Goal: Communication & Community: Participate in discussion

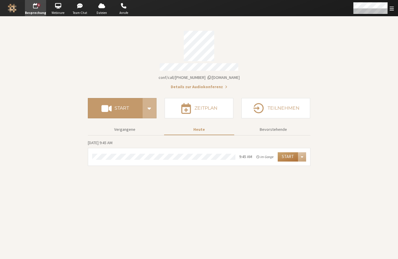
click at [287, 153] on button "Start" at bounding box center [288, 156] width 20 height 9
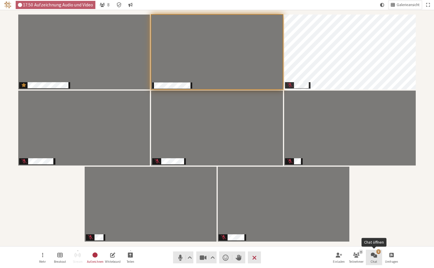
click at [370, 256] on button "1 Chat" at bounding box center [374, 257] width 16 height 16
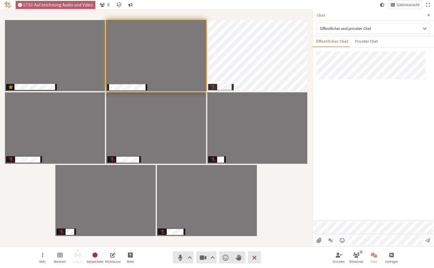
click at [398, 14] on span "Seitenleiste schließen" at bounding box center [428, 15] width 3 height 4
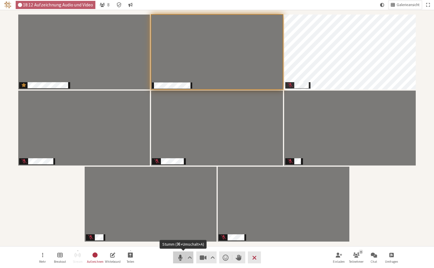
click at [180, 253] on span "Stumm (⌘+Umschalt+A)" at bounding box center [180, 257] width 8 height 8
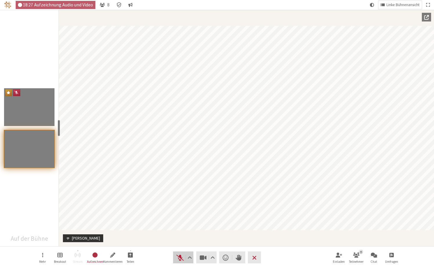
click at [178, 259] on span "Stummschaltung aufheben (⌘+Umschalt+A)" at bounding box center [180, 257] width 8 height 8
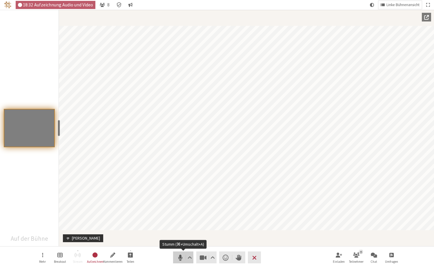
click at [180, 258] on span "Stumm (⌘+Umschalt+A)" at bounding box center [180, 257] width 8 height 8
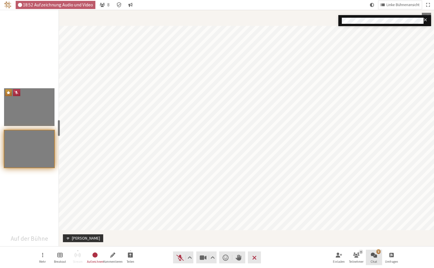
click at [373, 254] on span "Chat öffnen" at bounding box center [374, 254] width 6 height 7
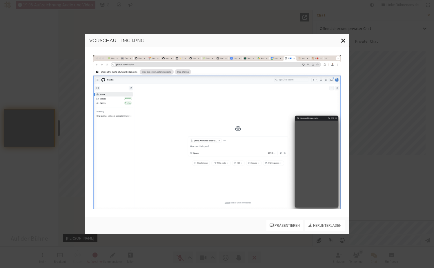
click at [345, 40] on span "Fenster schließen" at bounding box center [343, 40] width 5 height 7
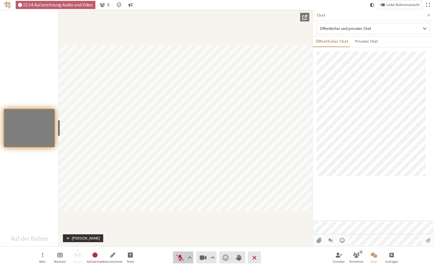
click at [179, 253] on span "Stummschaltung aufheben (⌘+Umschalt+A)" at bounding box center [180, 257] width 8 height 8
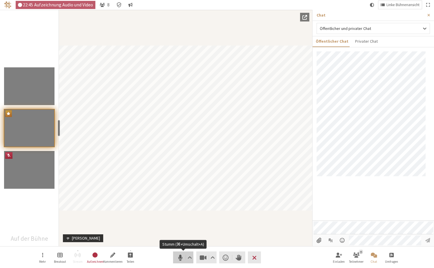
click at [180, 256] on span "Stumm (⌘+Umschalt+A)" at bounding box center [180, 257] width 8 height 8
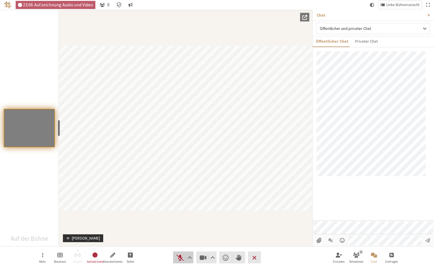
click at [180, 257] on span "Stummschaltung aufheben (⌘+Umschalt+A)" at bounding box center [180, 257] width 8 height 8
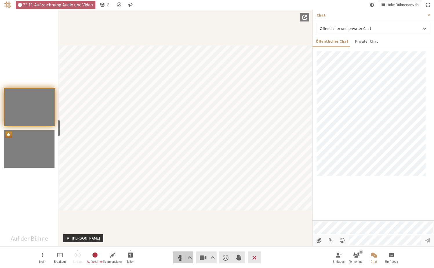
click at [181, 257] on span "Stumm (⌘+Umschalt+A)" at bounding box center [180, 257] width 8 height 8
click at [177, 257] on span "Stummschaltung aufheben (⌘+Umschalt+A)" at bounding box center [180, 257] width 8 height 8
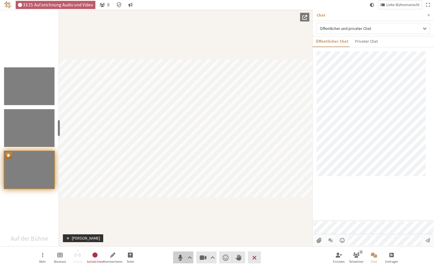
drag, startPoint x: 178, startPoint y: 256, endPoint x: 194, endPoint y: 246, distance: 19.2
click at [178, 257] on span "Stumm (⌘+Umschalt+A)" at bounding box center [180, 257] width 8 height 8
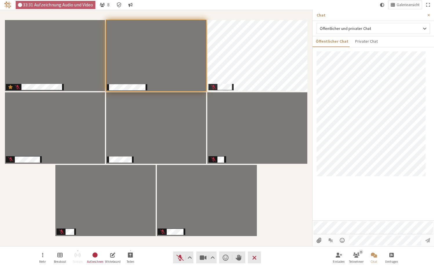
click at [331, 220] on div at bounding box center [373, 135] width 121 height 169
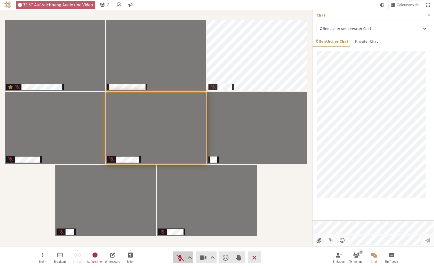
click at [180, 257] on span "Stummschaltung aufheben (⌘+Umschalt+A)" at bounding box center [180, 257] width 8 height 8
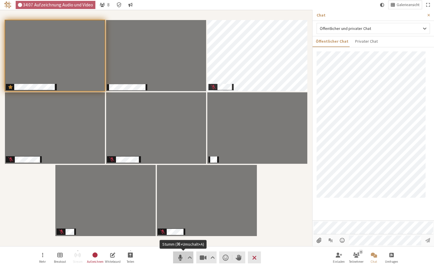
click at [180, 257] on span "Stumm (⌘+Umschalt+A)" at bounding box center [180, 257] width 8 height 8
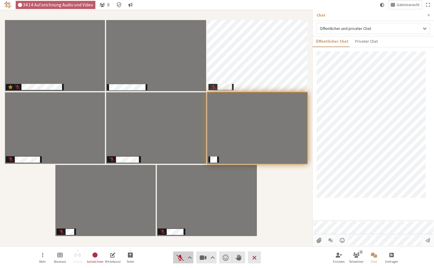
click at [178, 257] on span "Stummschaltung aufheben (⌘+Umschalt+A)" at bounding box center [180, 257] width 8 height 8
drag, startPoint x: 180, startPoint y: 257, endPoint x: 196, endPoint y: 250, distance: 17.6
click at [180, 257] on span "Stumm (⌘+Umschalt+A)" at bounding box center [180, 257] width 8 height 8
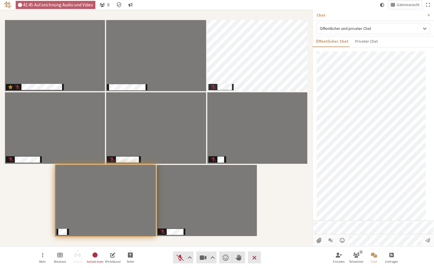
scroll to position [55, 0]
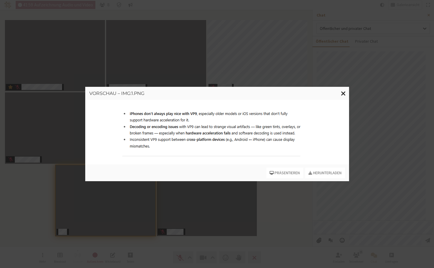
click at [343, 93] on span "Fenster schließen" at bounding box center [343, 93] width 5 height 7
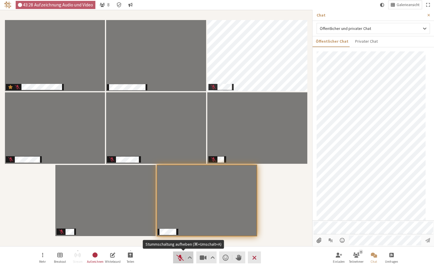
click at [178, 258] on span "Stummschaltung aufheben (⌘+Umschalt+A)" at bounding box center [180, 257] width 8 height 8
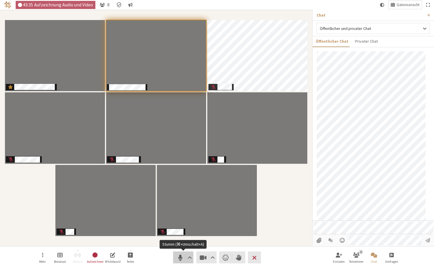
click at [177, 259] on span "Stumm (⌘+Umschalt+A)" at bounding box center [180, 257] width 8 height 8
click at [176, 258] on span "Stummschaltung aufheben (⌘+Umschalt+A)" at bounding box center [180, 257] width 8 height 8
click at [177, 257] on span "Stumm (⌘+Umschalt+A)" at bounding box center [180, 257] width 8 height 8
drag, startPoint x: 178, startPoint y: 258, endPoint x: 175, endPoint y: 260, distance: 3.9
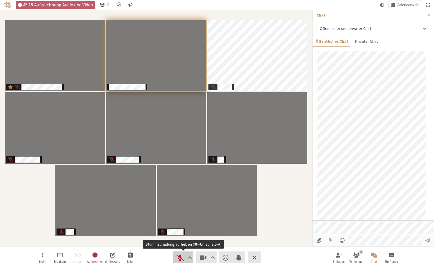
click at [178, 258] on span "Stummschaltung aufheben (⌘+Umschalt+A)" at bounding box center [180, 257] width 8 height 8
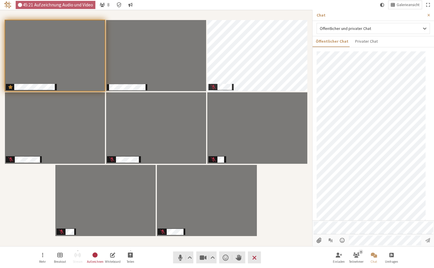
scroll to position [137, 0]
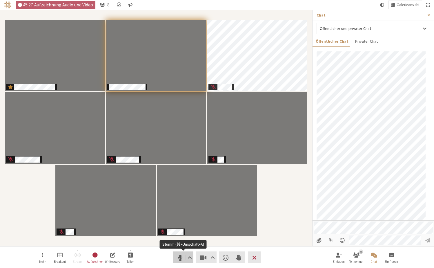
click at [179, 258] on span "Stumm (⌘+Umschalt+A)" at bounding box center [180, 257] width 8 height 8
click at [179, 255] on span "Stummschaltung aufheben (⌘+Umschalt+A)" at bounding box center [180, 257] width 8 height 8
click at [133, 256] on button "Teilen" at bounding box center [130, 257] width 16 height 16
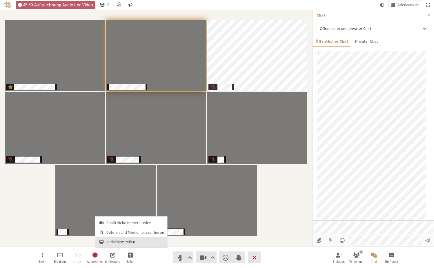
click at [130, 239] on span "Bildschirm teilen" at bounding box center [135, 241] width 58 height 4
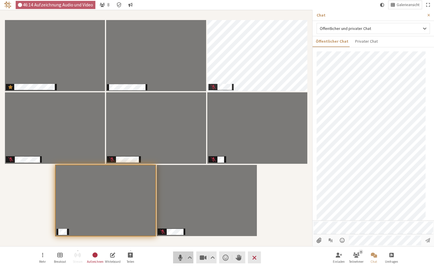
click at [182, 257] on span "Stumm (⌘+Umschalt+A)" at bounding box center [180, 257] width 8 height 8
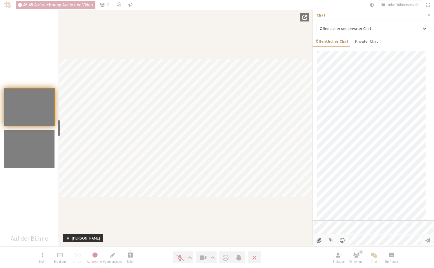
scroll to position [205, 0]
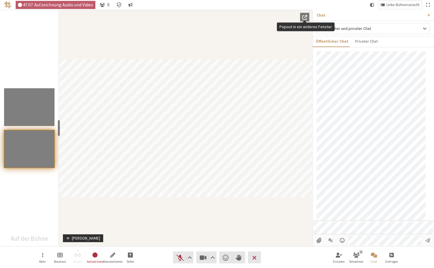
click at [302, 19] on button "Popout in ein anderes Fenster" at bounding box center [304, 17] width 9 height 9
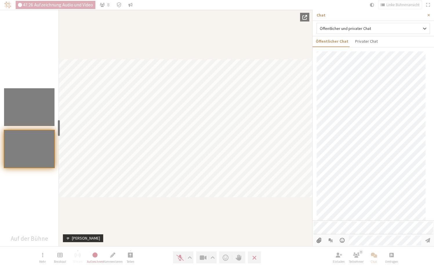
scroll to position [280, 0]
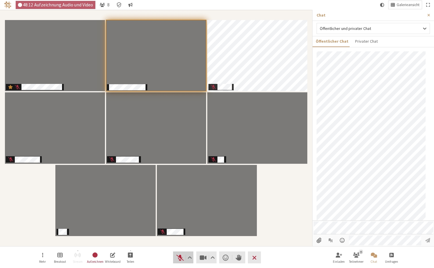
click at [178, 257] on span "Stummschaltung aufheben (⌘+Umschalt+A)" at bounding box center [180, 257] width 8 height 8
click at [181, 258] on span "Stumm (⌘+Umschalt+A)" at bounding box center [180, 257] width 8 height 8
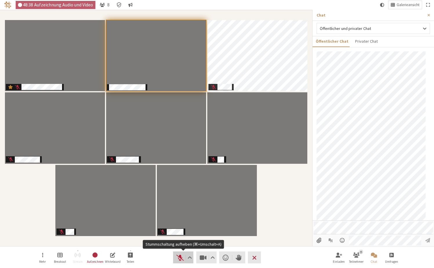
click at [180, 259] on span "Stummschaltung aufheben (⌘+Umschalt+A)" at bounding box center [180, 257] width 8 height 8
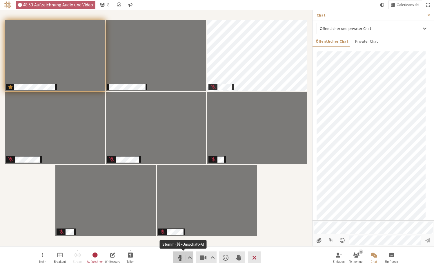
click at [180, 258] on span "Stumm (⌘+Umschalt+A)" at bounding box center [180, 257] width 8 height 8
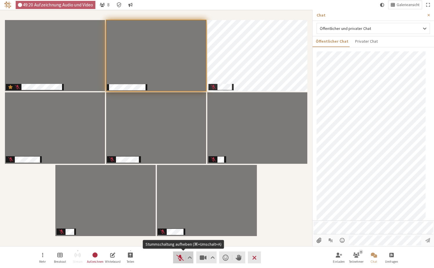
click at [177, 258] on span "Stummschaltung aufheben (⌘+Umschalt+A)" at bounding box center [180, 257] width 8 height 8
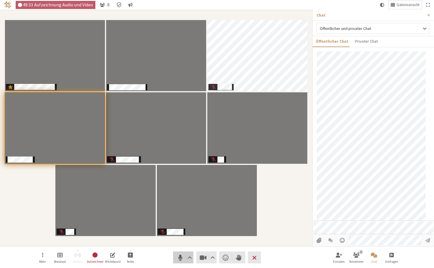
click at [179, 259] on span "Stumm (⌘+Umschalt+A)" at bounding box center [180, 257] width 8 height 8
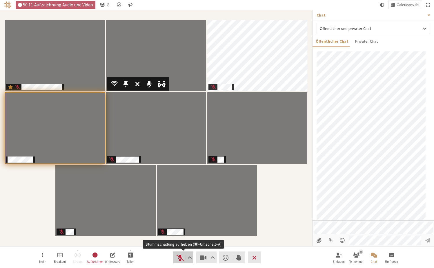
click at [180, 257] on span "Stummschaltung aufheben (⌘+Umschalt+A)" at bounding box center [180, 257] width 8 height 8
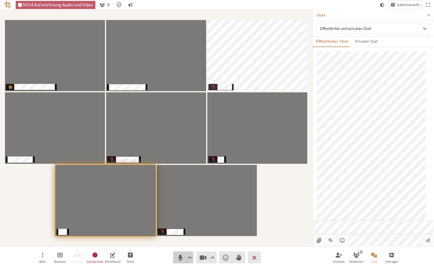
click at [178, 259] on button "Audio" at bounding box center [183, 257] width 20 height 12
click at [34, 188] on div "Teilnehmer" at bounding box center [156, 128] width 304 height 228
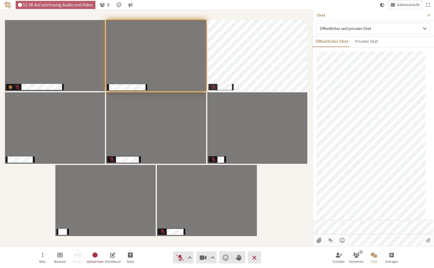
scroll to position [367, 0]
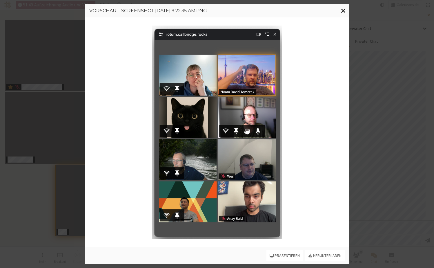
click at [343, 9] on span "Fenster schließen" at bounding box center [343, 10] width 5 height 7
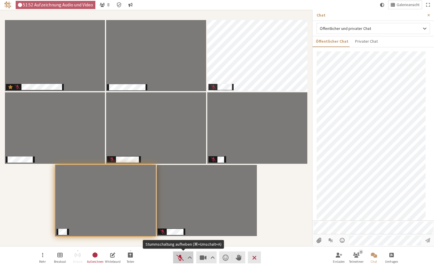
scroll to position [389, 0]
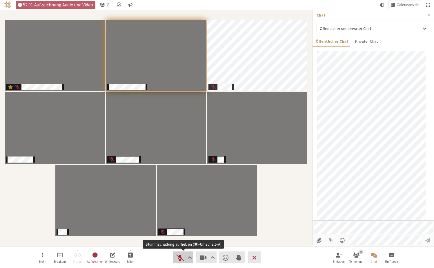
click at [181, 254] on span "Stummschaltung aufheben (⌘+Umschalt+A)" at bounding box center [180, 257] width 8 height 8
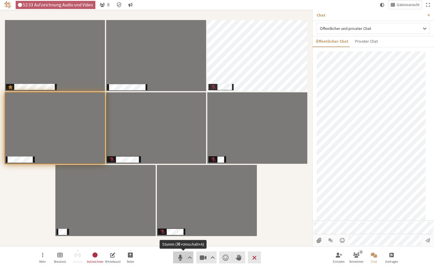
click at [176, 259] on button "Audio" at bounding box center [183, 257] width 20 height 12
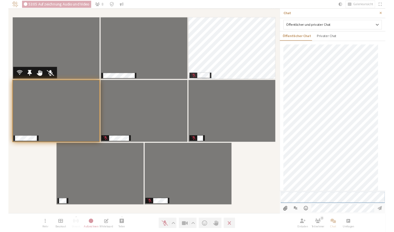
scroll to position [486, 0]
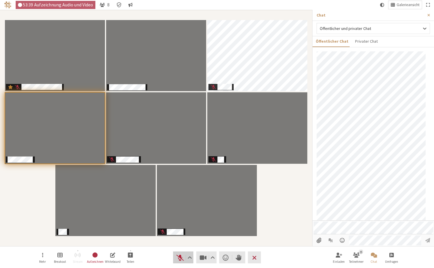
click at [183, 259] on span "Stummschaltung aufheben (⌘+Umschalt+A)" at bounding box center [180, 257] width 8 height 8
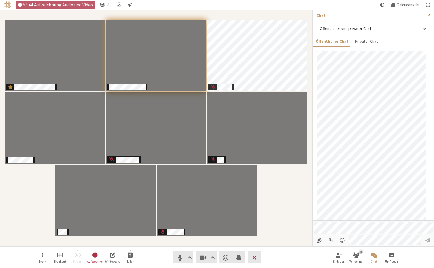
click at [398, 16] on span "Seitenleiste schließen" at bounding box center [428, 15] width 3 height 4
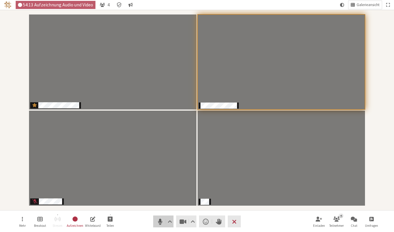
click at [159, 220] on span "Stumm (⌘+Umschalt+A)" at bounding box center [160, 222] width 8 height 8
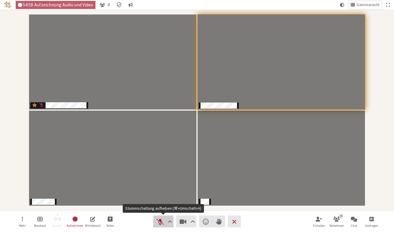
click at [159, 220] on span "Stummschaltung aufheben (⌘+Umschalt+A)" at bounding box center [160, 222] width 8 height 8
click at [161, 220] on span "Stumm (⌘+Umschalt+A)" at bounding box center [160, 222] width 8 height 8
click at [158, 221] on span "Stummschaltung aufheben (⌘+Umschalt+A)" at bounding box center [160, 222] width 8 height 8
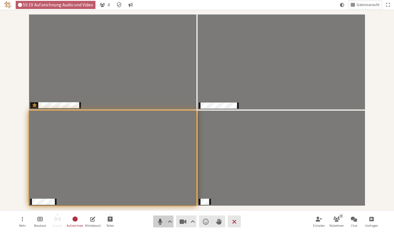
click at [159, 221] on span "Stumm (⌘+Umschalt+A)" at bounding box center [160, 222] width 8 height 8
click at [160, 222] on span "Stummschaltung aufheben (⌘+Umschalt+A)" at bounding box center [160, 222] width 8 height 8
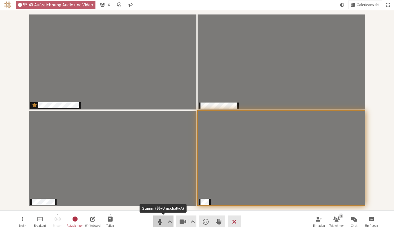
click at [159, 223] on span "Stumm (⌘+Umschalt+A)" at bounding box center [160, 222] width 8 height 8
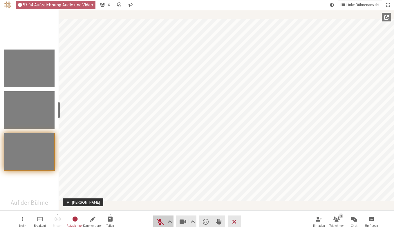
click at [159, 222] on span "Stummschaltung aufheben (⌘+Umschalt+A)" at bounding box center [160, 222] width 8 height 8
click at [157, 221] on span "Stumm (⌘+Umschalt+A)" at bounding box center [160, 222] width 8 height 8
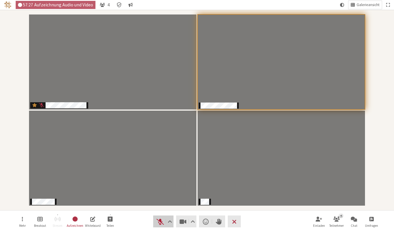
click at [159, 222] on span "Stummschaltung aufheben (⌘+Umschalt+A)" at bounding box center [160, 222] width 8 height 8
click at [161, 223] on span "Stumm (⌘+Umschalt+A)" at bounding box center [160, 222] width 8 height 8
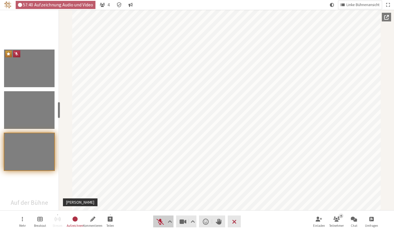
click at [159, 222] on span "Stummschaltung aufheben (⌘+Umschalt+A)" at bounding box center [160, 222] width 8 height 8
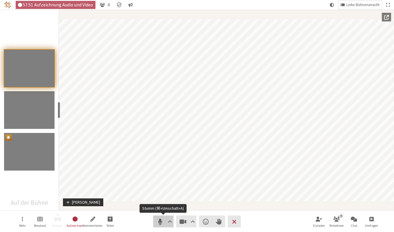
click at [156, 222] on span "Stumm (⌘+Umschalt+A)" at bounding box center [160, 222] width 8 height 8
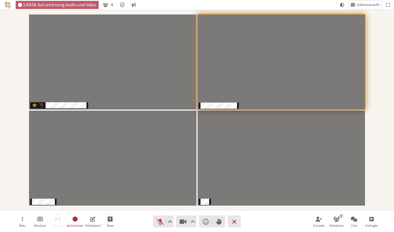
click at [17, 91] on div "Teilnehmer" at bounding box center [197, 110] width 386 height 193
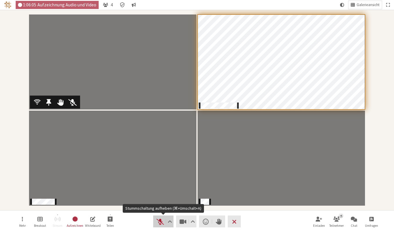
click at [159, 223] on span "Stummschaltung aufheben (⌘+Umschalt+A)" at bounding box center [160, 222] width 8 height 8
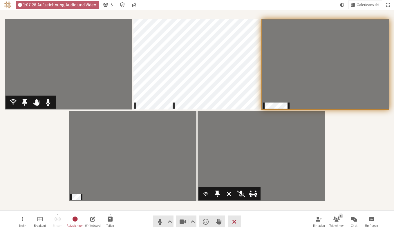
click at [202, 194] on div "Teilnehmer" at bounding box center [205, 193] width 11 height 11
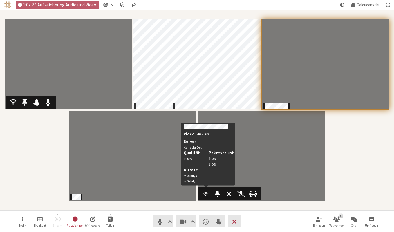
click at [206, 193] on span "Teilnehmer" at bounding box center [205, 194] width 7 height 8
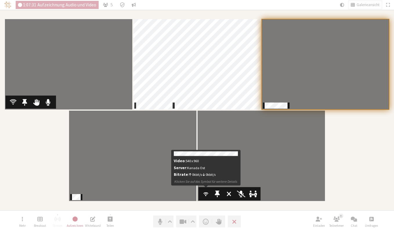
click at [206, 193] on span "Teilnehmer" at bounding box center [205, 194] width 7 height 8
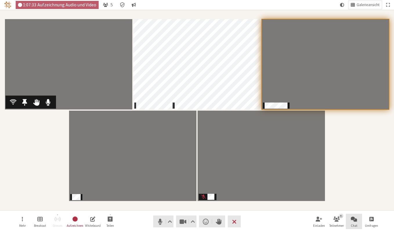
click at [357, 222] on span "Chat öffnen" at bounding box center [354, 219] width 6 height 7
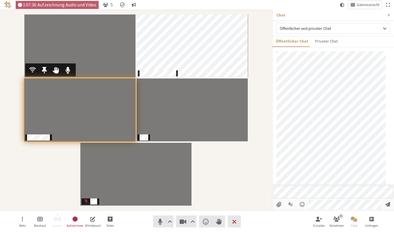
scroll to position [521, 0]
click at [229, 181] on div "Teilnehmer" at bounding box center [136, 110] width 264 height 193
click at [240, 173] on div "Teilnehmer" at bounding box center [136, 110] width 264 height 193
click at [388, 16] on span "Seitenleiste schließen" at bounding box center [388, 15] width 3 height 4
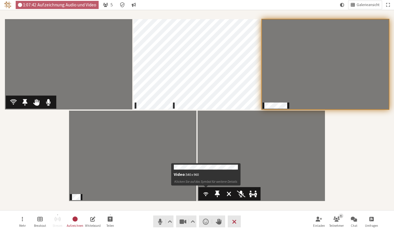
click at [204, 195] on span "Teilnehmer" at bounding box center [205, 194] width 7 height 8
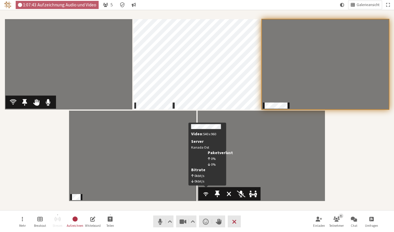
click at [205, 196] on span "Teilnehmer" at bounding box center [205, 194] width 7 height 8
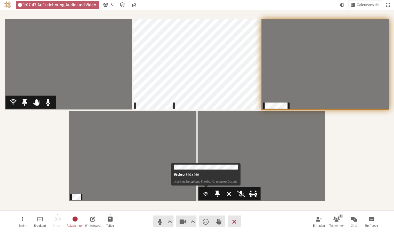
click at [205, 196] on span "Teilnehmer" at bounding box center [205, 194] width 7 height 8
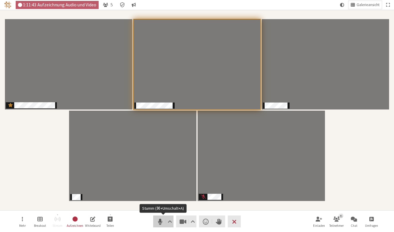
click at [159, 222] on span "Stumm (⌘+Umschalt+A)" at bounding box center [160, 222] width 8 height 8
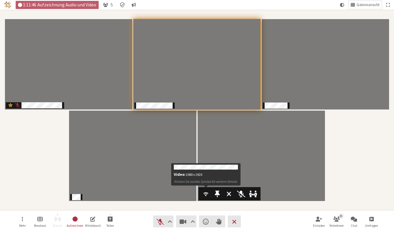
click at [204, 194] on span "Teilnehmer" at bounding box center [205, 194] width 7 height 8
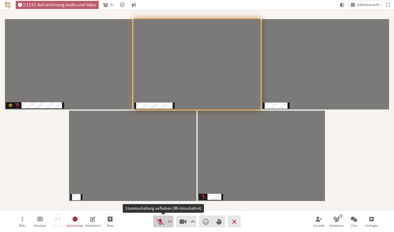
click at [159, 222] on span "Stummschaltung aufheben (⌘+Umschalt+A)" at bounding box center [160, 222] width 8 height 8
click at [160, 222] on span "Stumm (⌘+Umschalt+A)" at bounding box center [160, 222] width 8 height 8
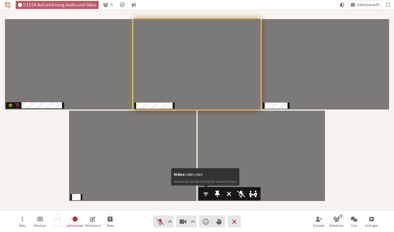
click at [205, 195] on span "Teilnehmer" at bounding box center [205, 194] width 7 height 8
click at [207, 195] on span "Teilnehmer" at bounding box center [205, 194] width 7 height 8
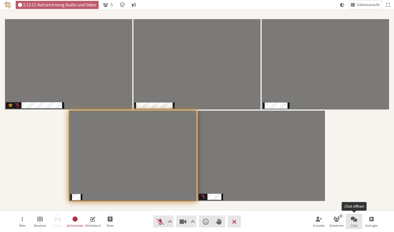
click at [351, 224] on span "Chat" at bounding box center [354, 225] width 7 height 3
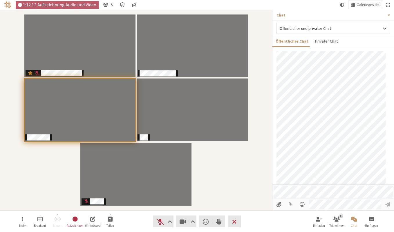
scroll to position [609, 0]
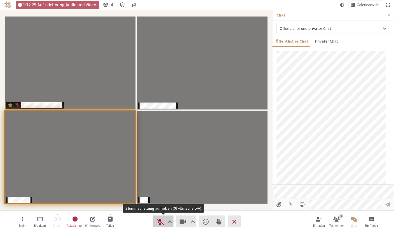
click at [158, 220] on span "Stummschaltung aufheben (⌘+Umschalt+A)" at bounding box center [160, 222] width 8 height 8
click at [159, 221] on span "Stumm (⌘+Umschalt+A)" at bounding box center [160, 222] width 8 height 8
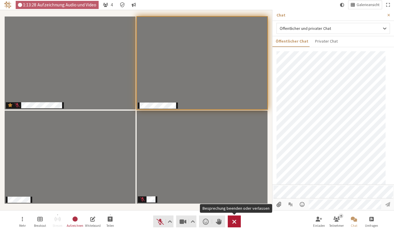
click at [230, 222] on button "Verlassen" at bounding box center [234, 222] width 13 height 12
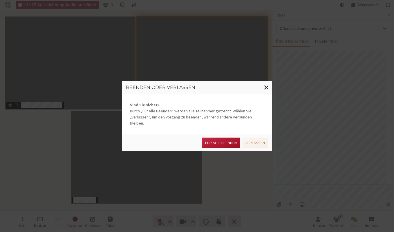
click at [228, 138] on button "Für alle Beenden" at bounding box center [221, 143] width 38 height 11
